Goal: Task Accomplishment & Management: Manage account settings

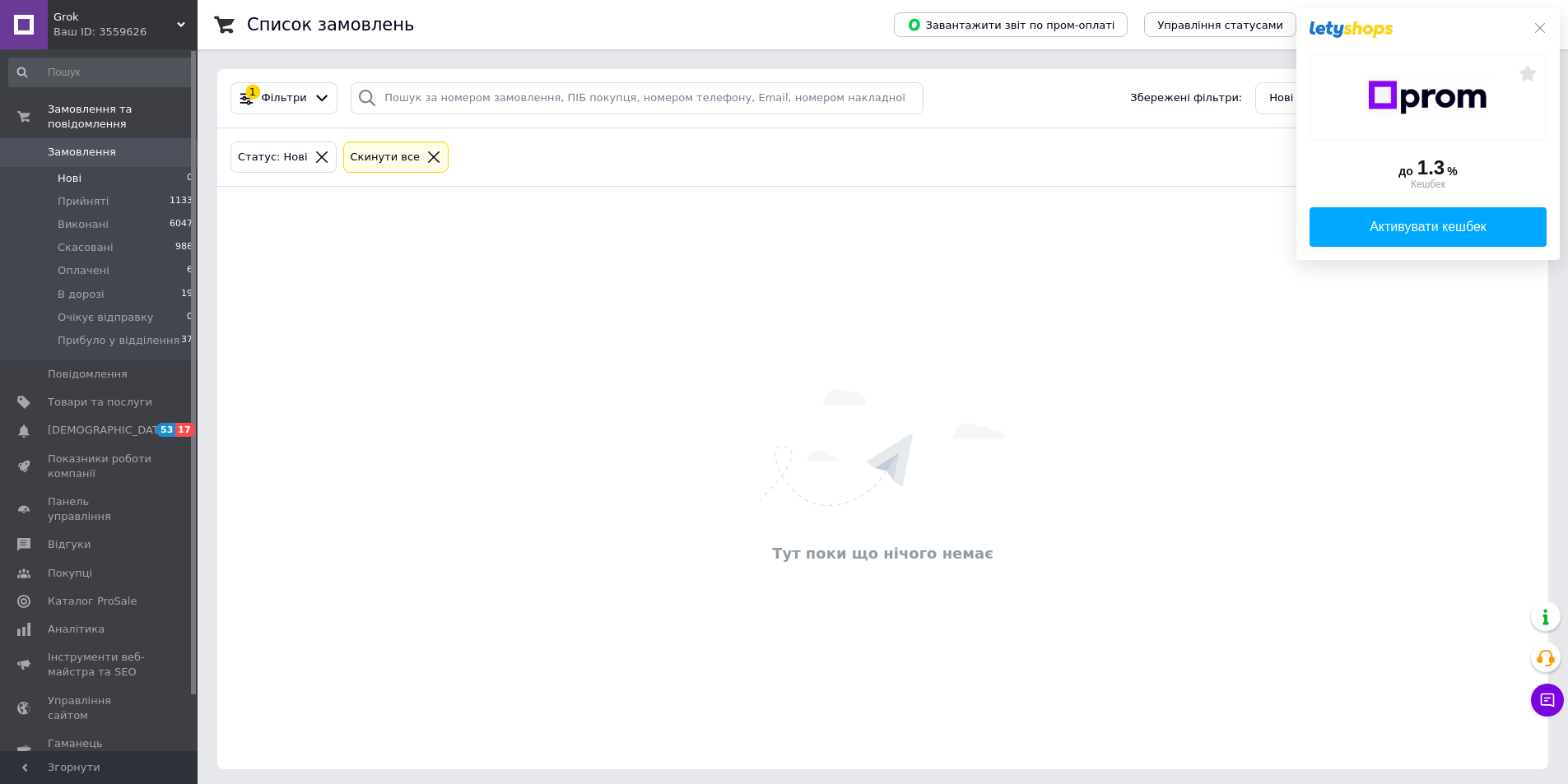
click at [75, 145] on span "Замовлення" at bounding box center [81, 152] width 68 height 15
click at [98, 173] on li "Нові 0" at bounding box center [101, 178] width 202 height 23
click at [96, 194] on span "Прийняті" at bounding box center [83, 201] width 51 height 15
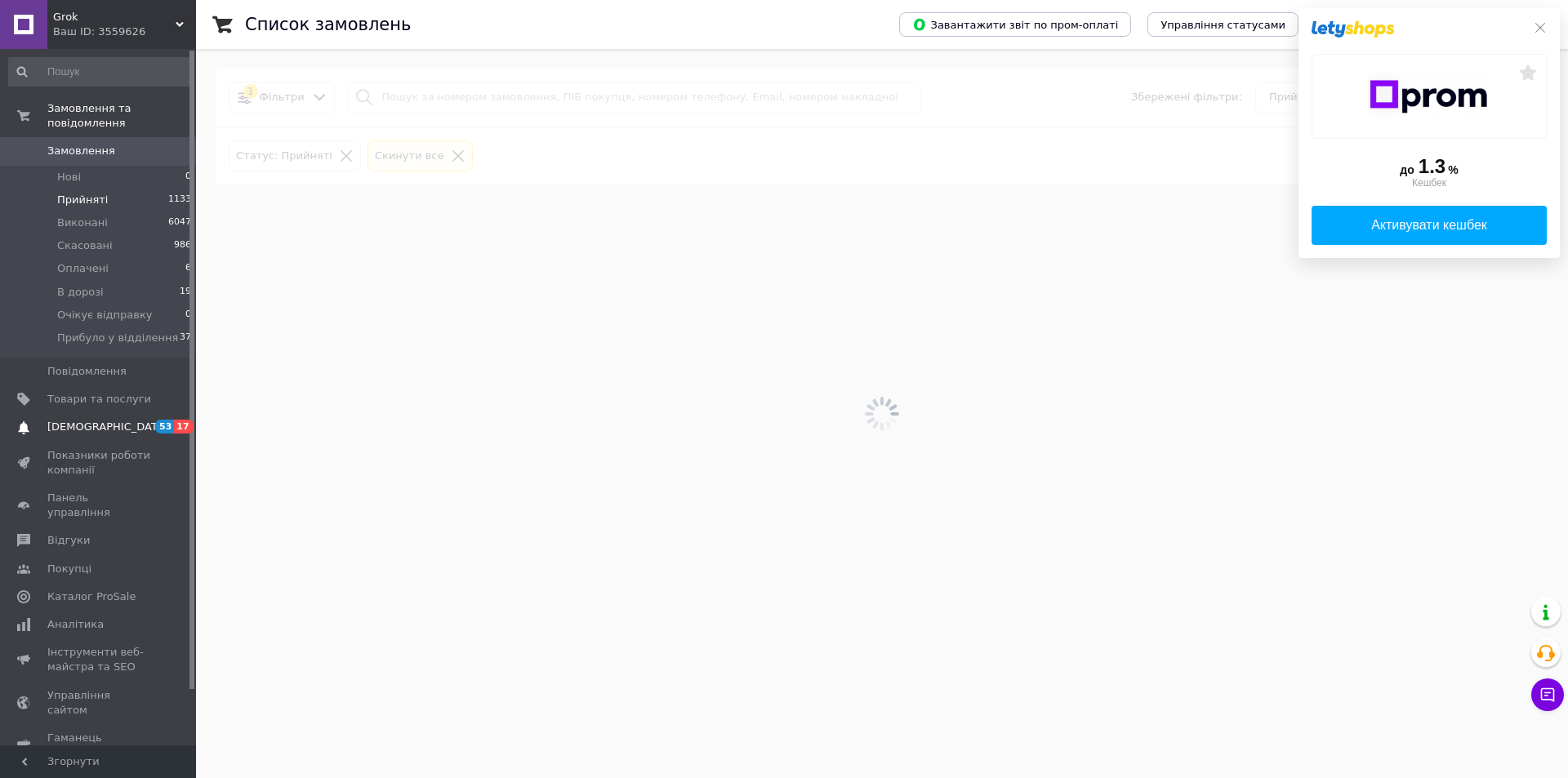
click at [115, 420] on span "[DEMOGRAPHIC_DATA]" at bounding box center [99, 427] width 104 height 15
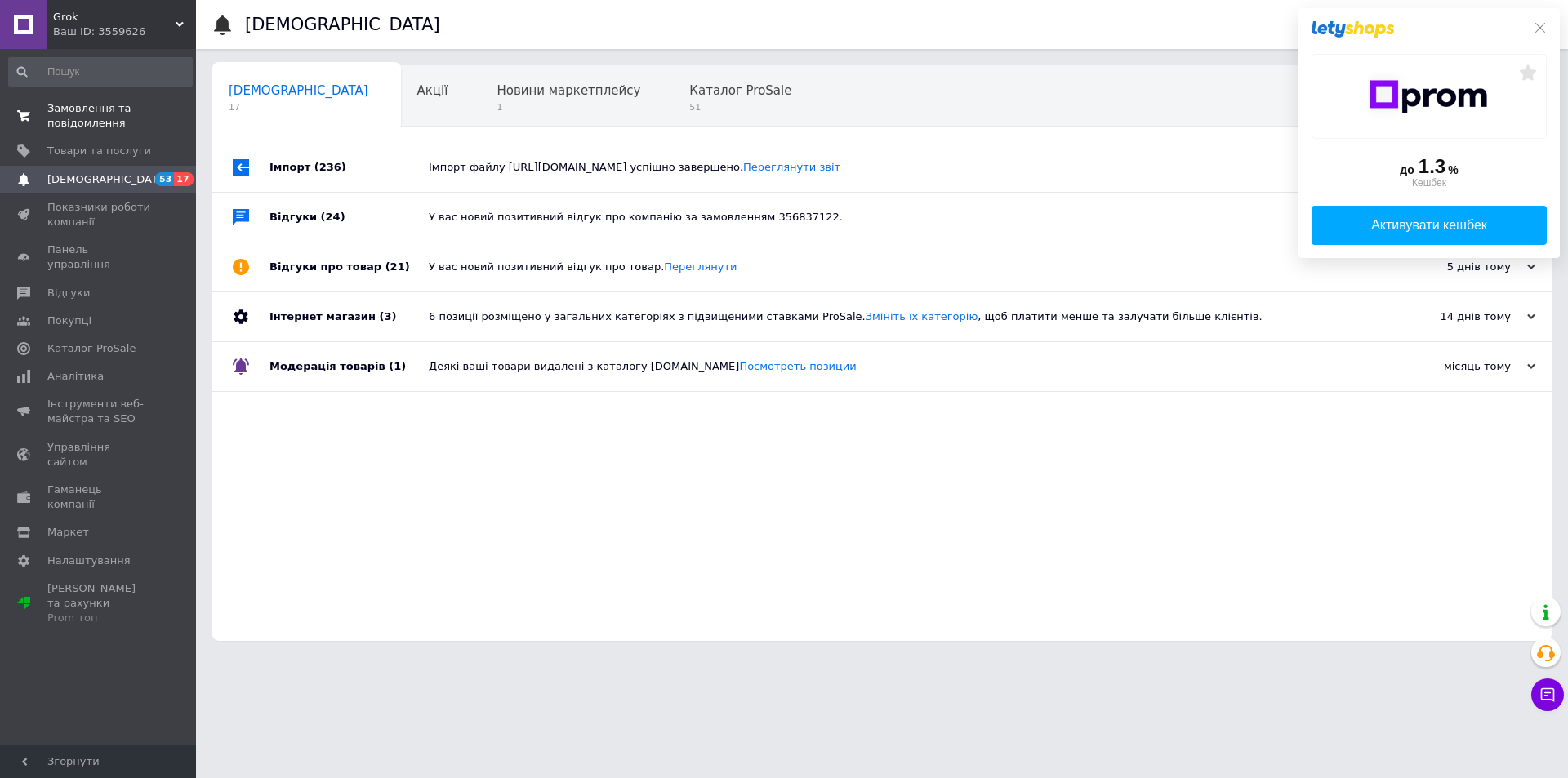
click at [92, 118] on span "Замовлення та повідомлення" at bounding box center [99, 116] width 104 height 29
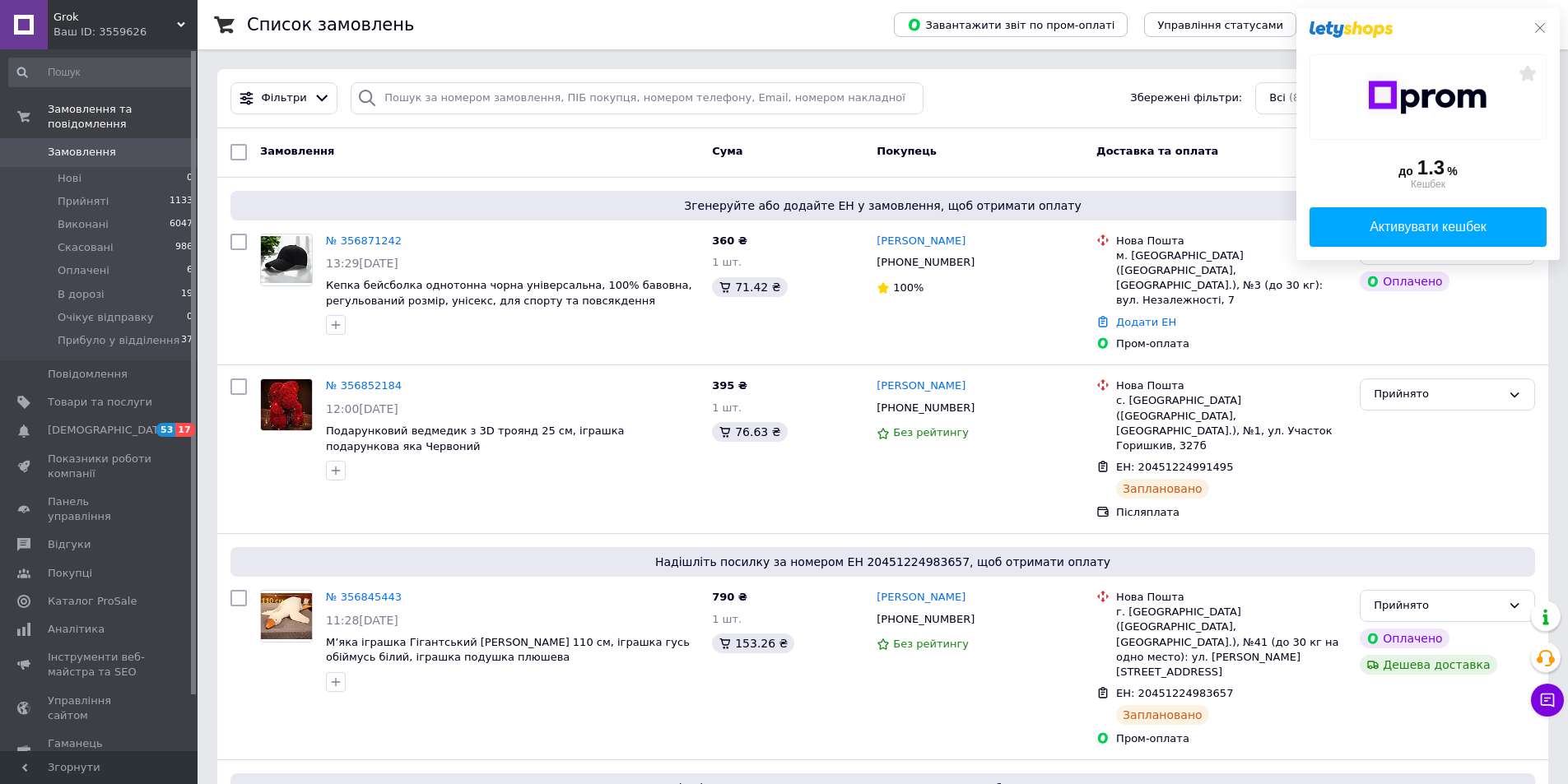
click at [1545, 28] on icon at bounding box center [1539, 28] width 13 height 13
